Goal: Transaction & Acquisition: Book appointment/travel/reservation

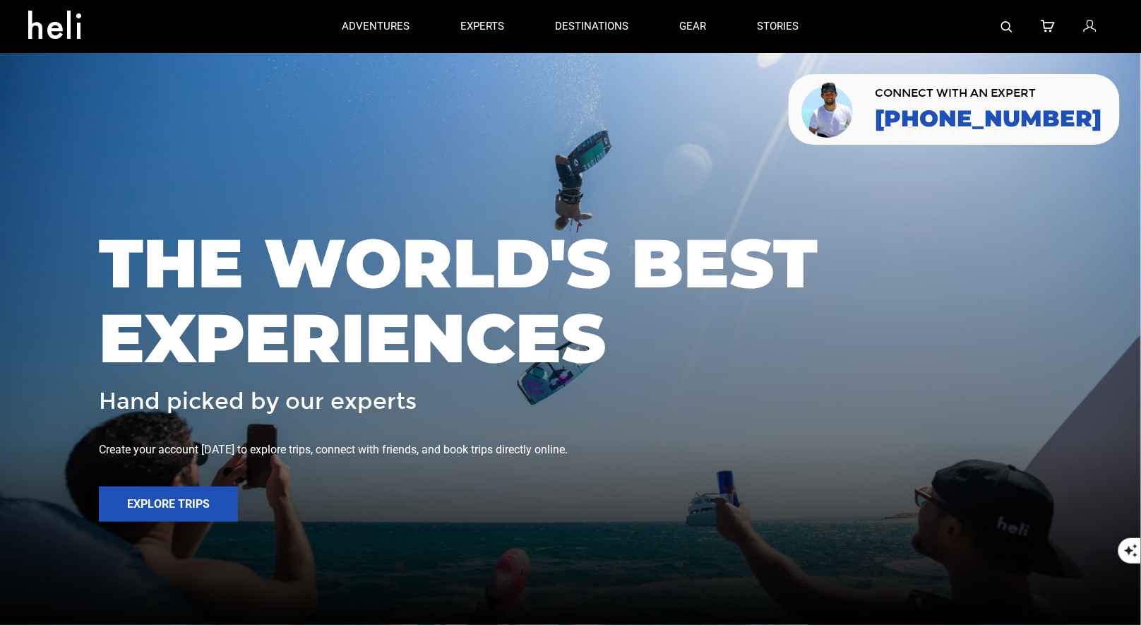
click at [1008, 30] on img at bounding box center [1006, 26] width 11 height 11
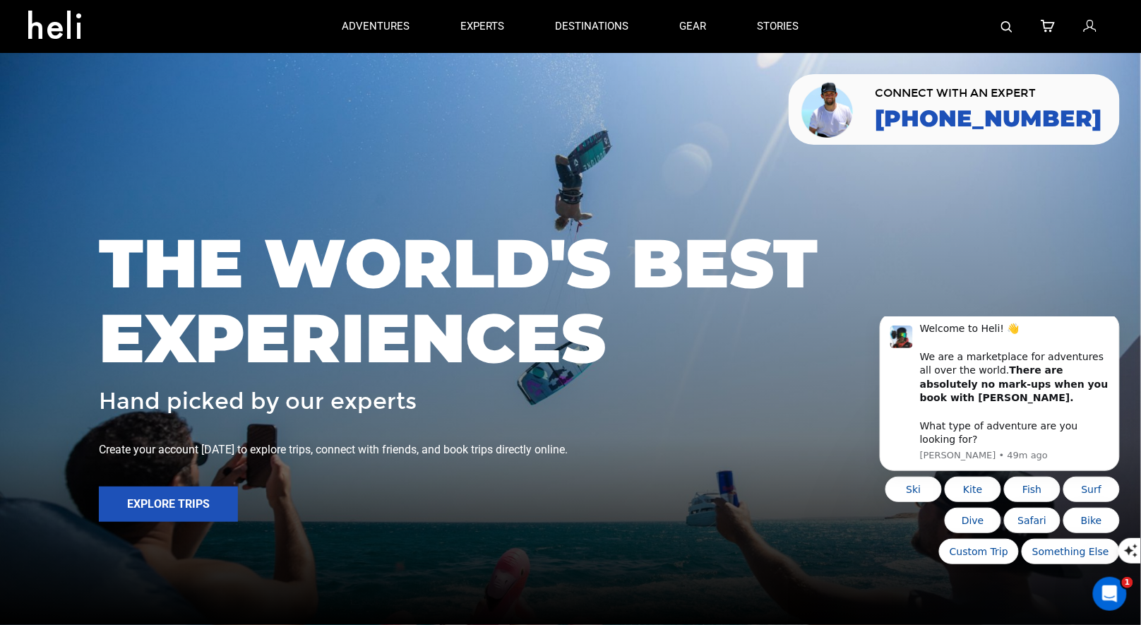
click at [1013, 26] on div at bounding box center [968, 26] width 289 height 53
click at [1006, 28] on img at bounding box center [1006, 26] width 11 height 11
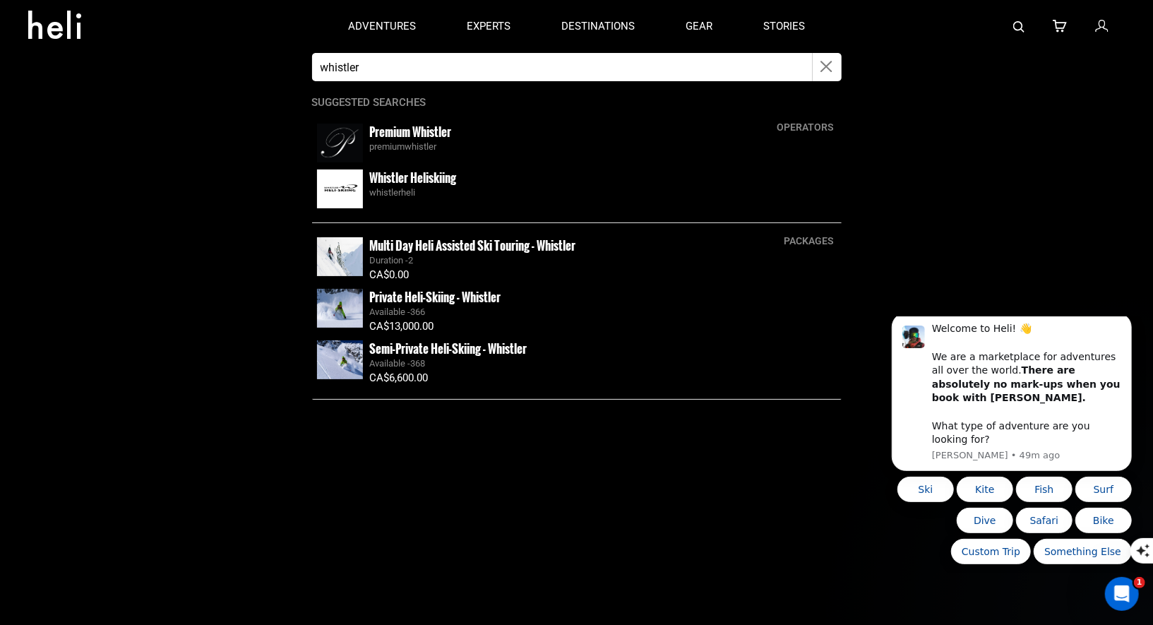
type input "whistler"
click at [400, 176] on small "Whistler Heliskiing" at bounding box center [413, 178] width 87 height 18
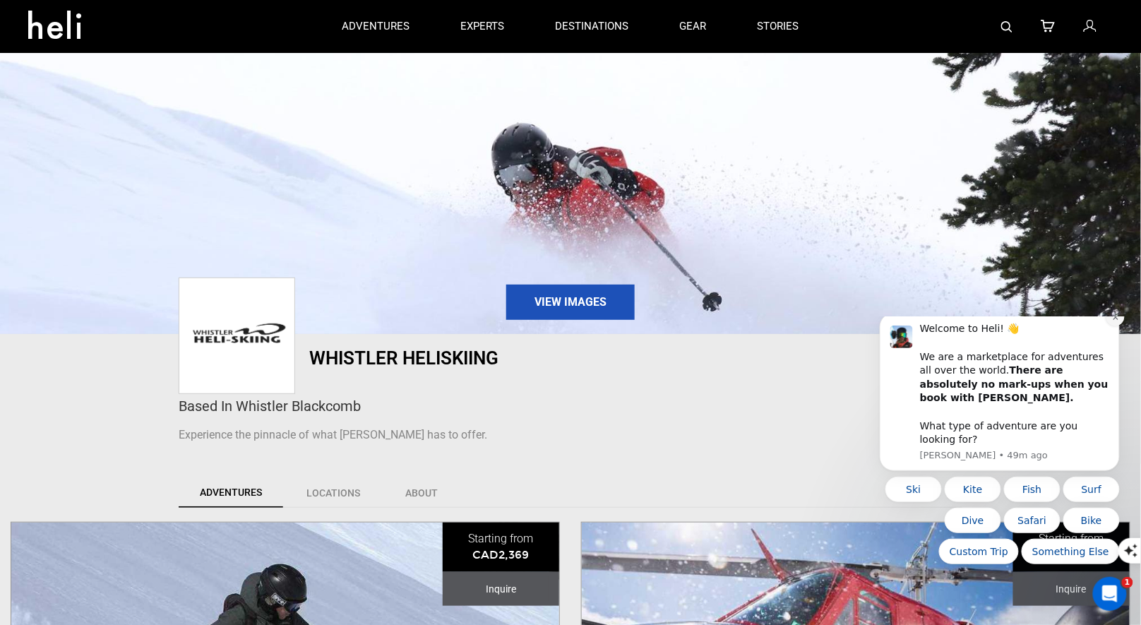
click at [1110, 325] on button "Dismiss notification" at bounding box center [1114, 316] width 18 height 18
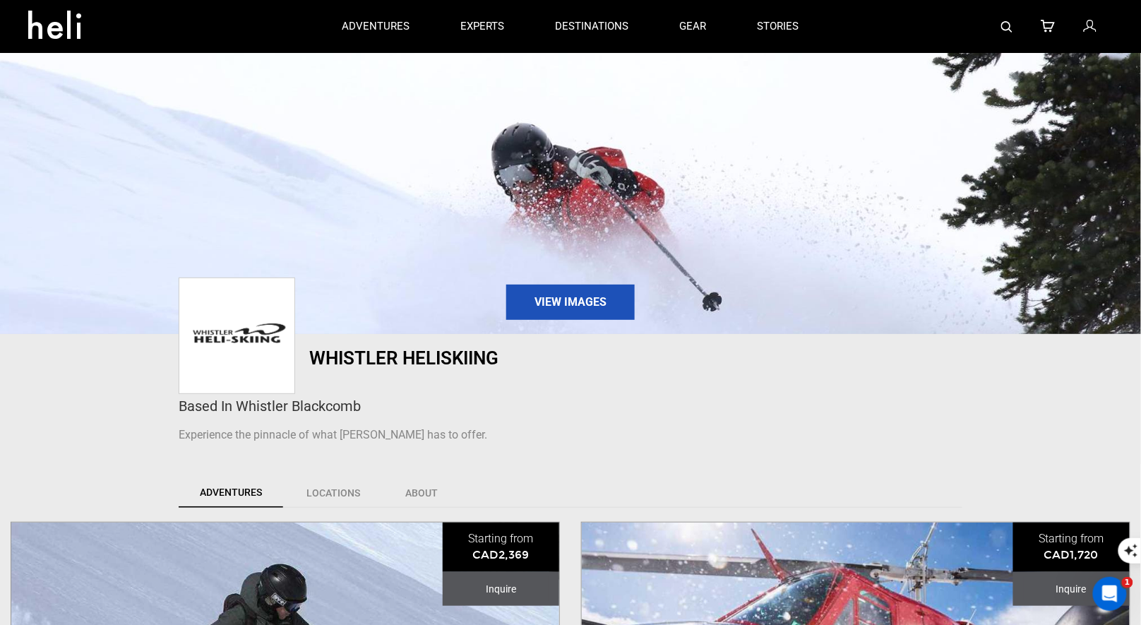
scroll to position [361, 0]
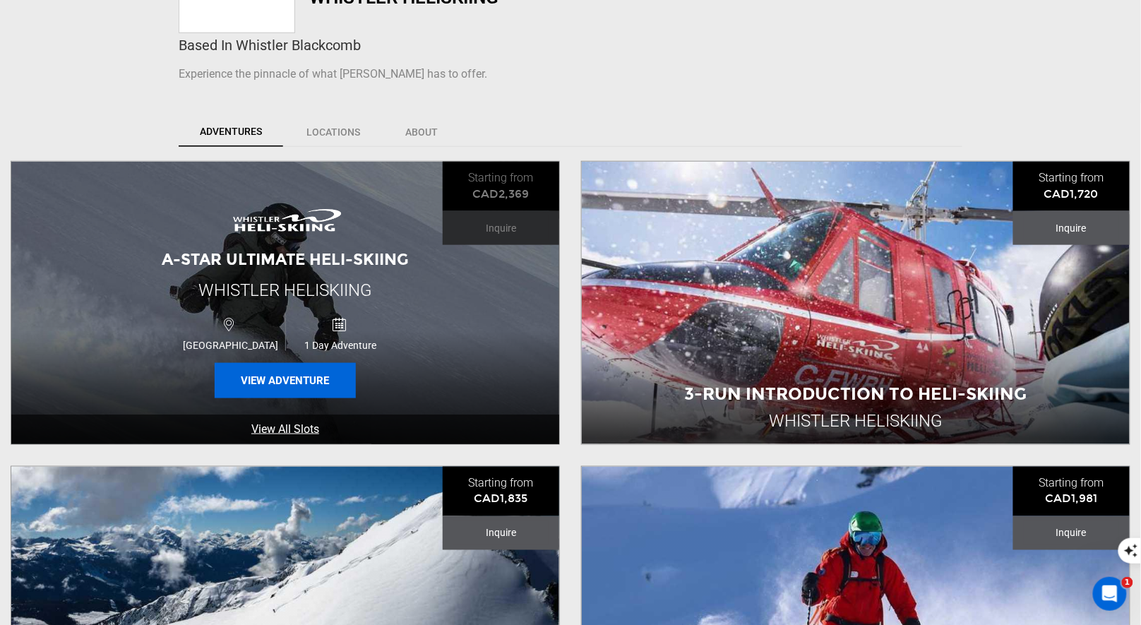
click at [272, 385] on button "View Adventure" at bounding box center [285, 380] width 141 height 35
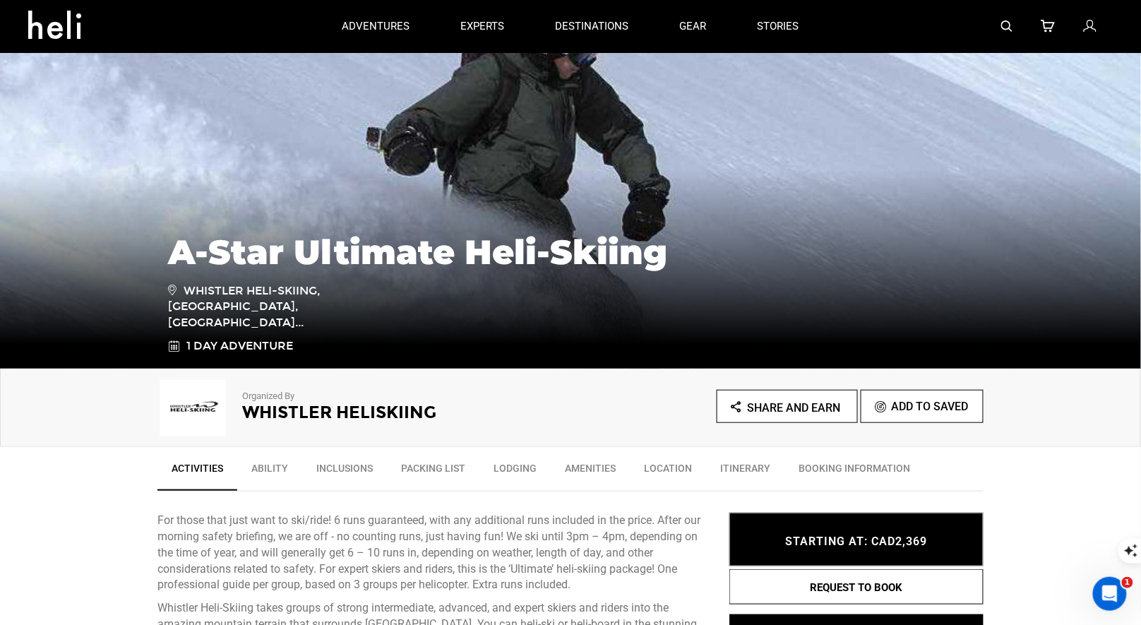
scroll to position [268, 0]
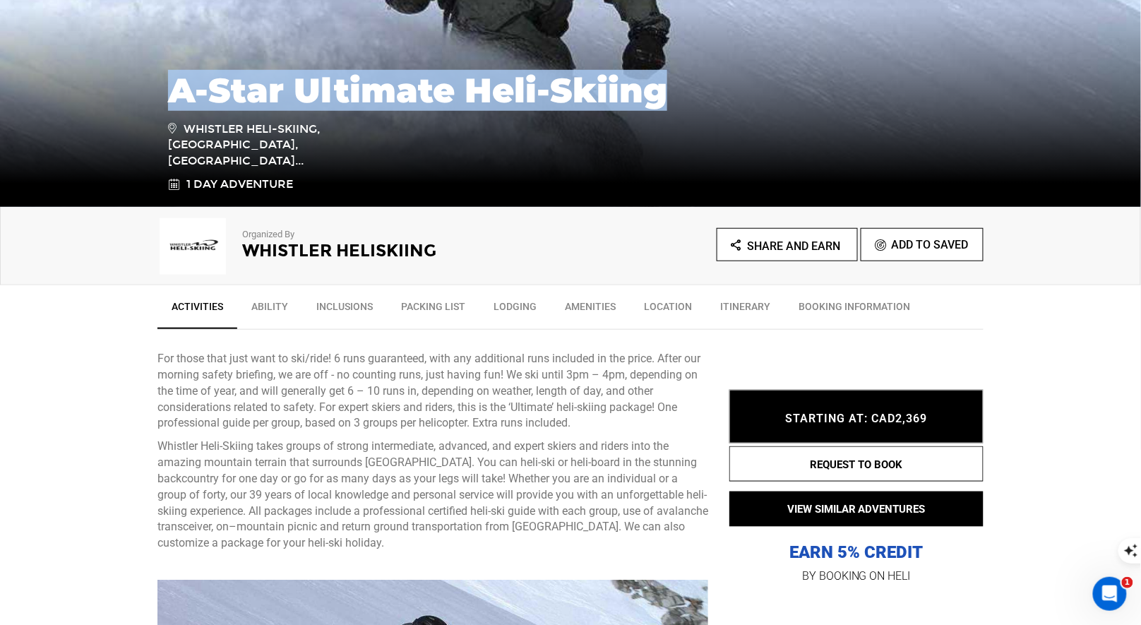
drag, startPoint x: 681, startPoint y: 118, endPoint x: 176, endPoint y: 113, distance: 505.4
click at [176, 109] on h1 "A-Star Ultimate Heli-Skiing" at bounding box center [570, 90] width 805 height 38
copy h1 "A-Star Ultimate Heli-Skiing"
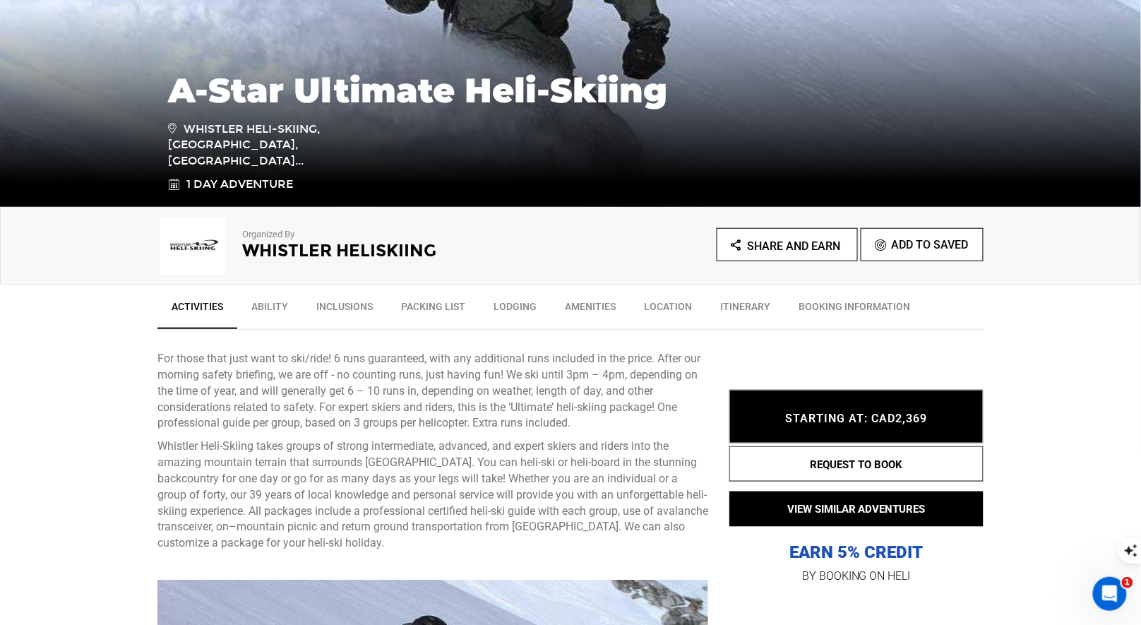
click at [647, 221] on div "Organized By Whistler Heliskiing Share and Earn Add To Saved" at bounding box center [570, 242] width 826 height 56
